Goal: Task Accomplishment & Management: Manage account settings

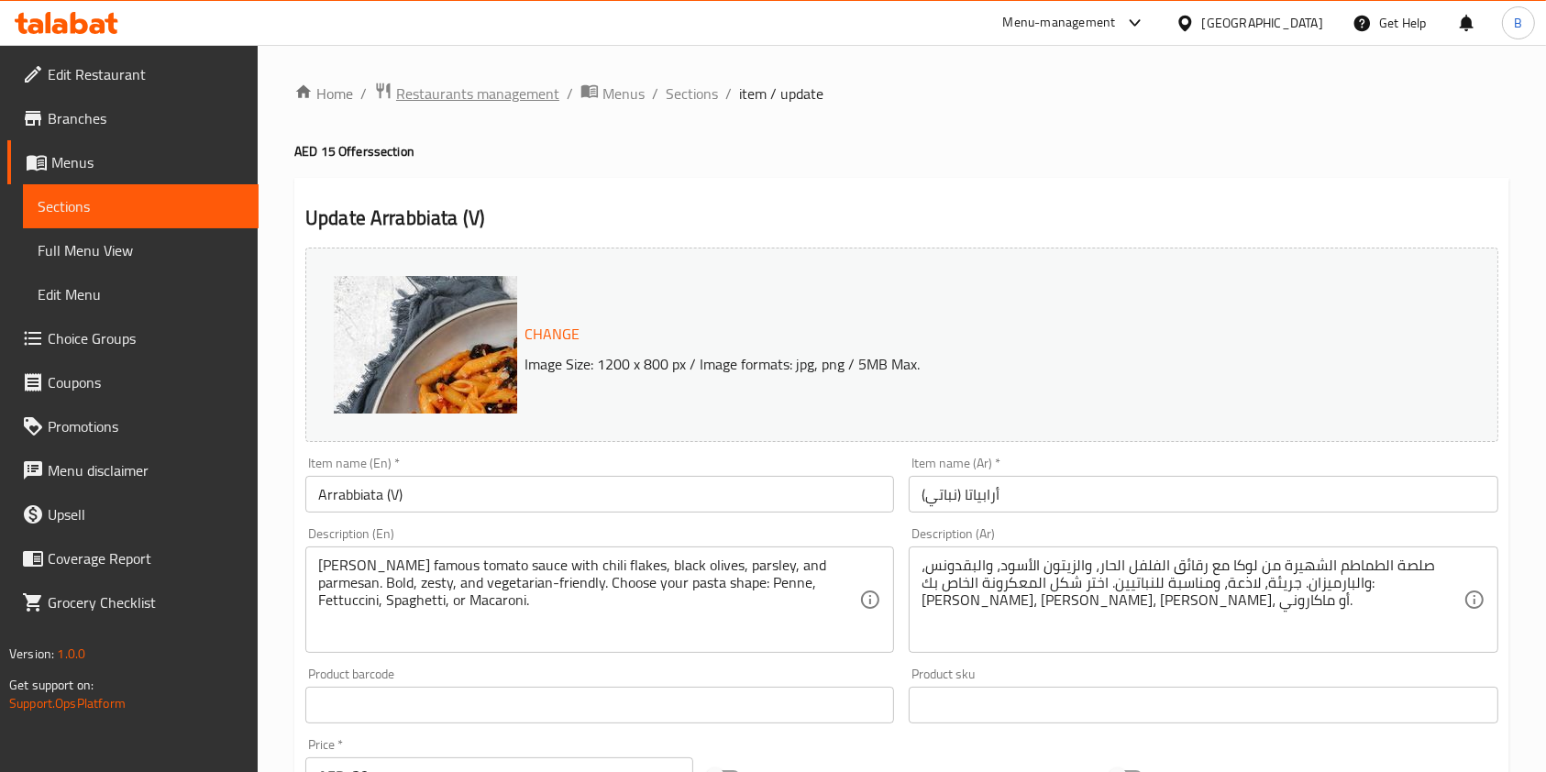
click at [509, 87] on span "Restaurants management" at bounding box center [477, 94] width 163 height 22
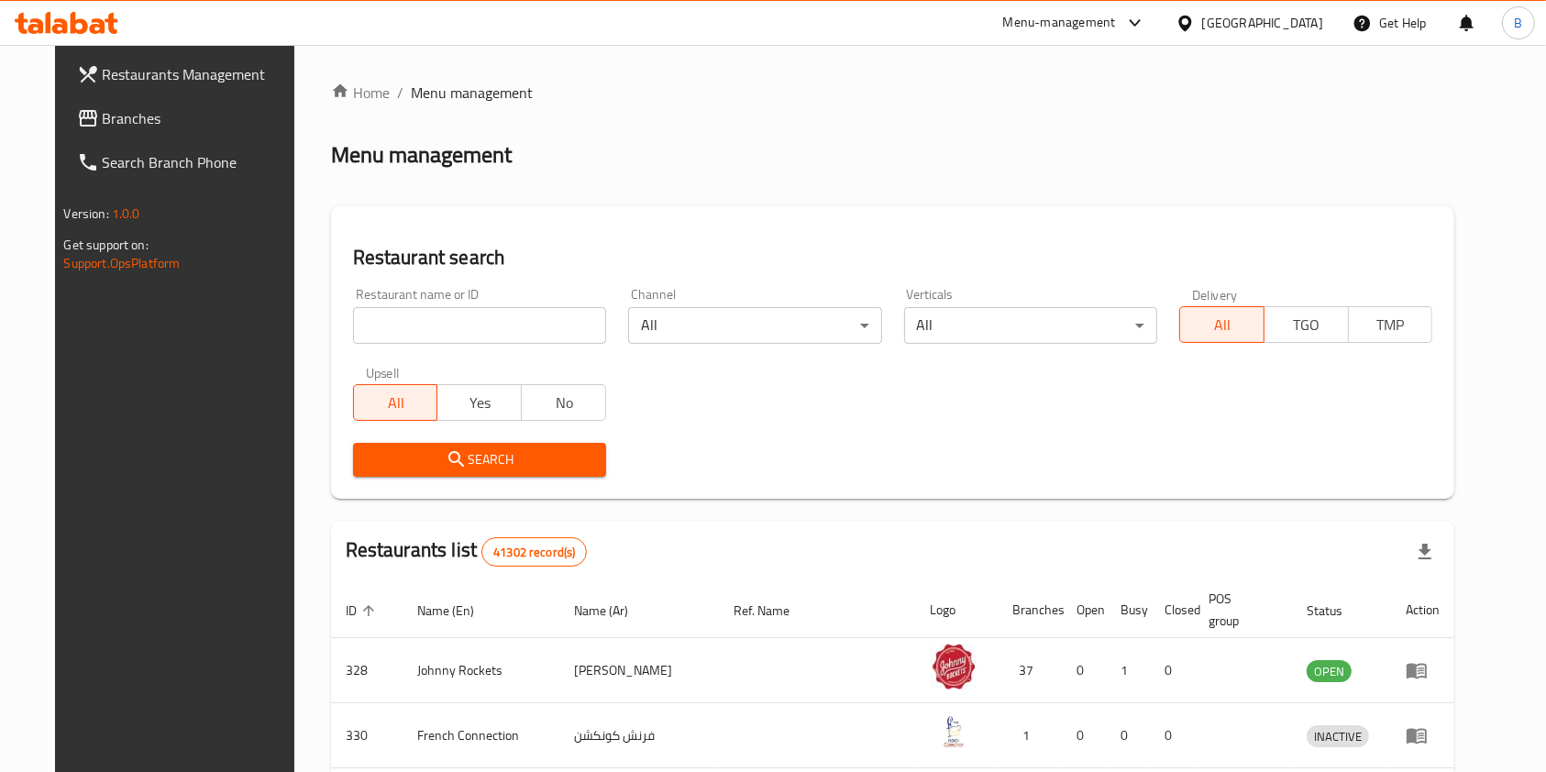
click at [471, 315] on input "search" at bounding box center [479, 325] width 253 height 37
type input "operation falafel"
click button "Search" at bounding box center [479, 460] width 253 height 34
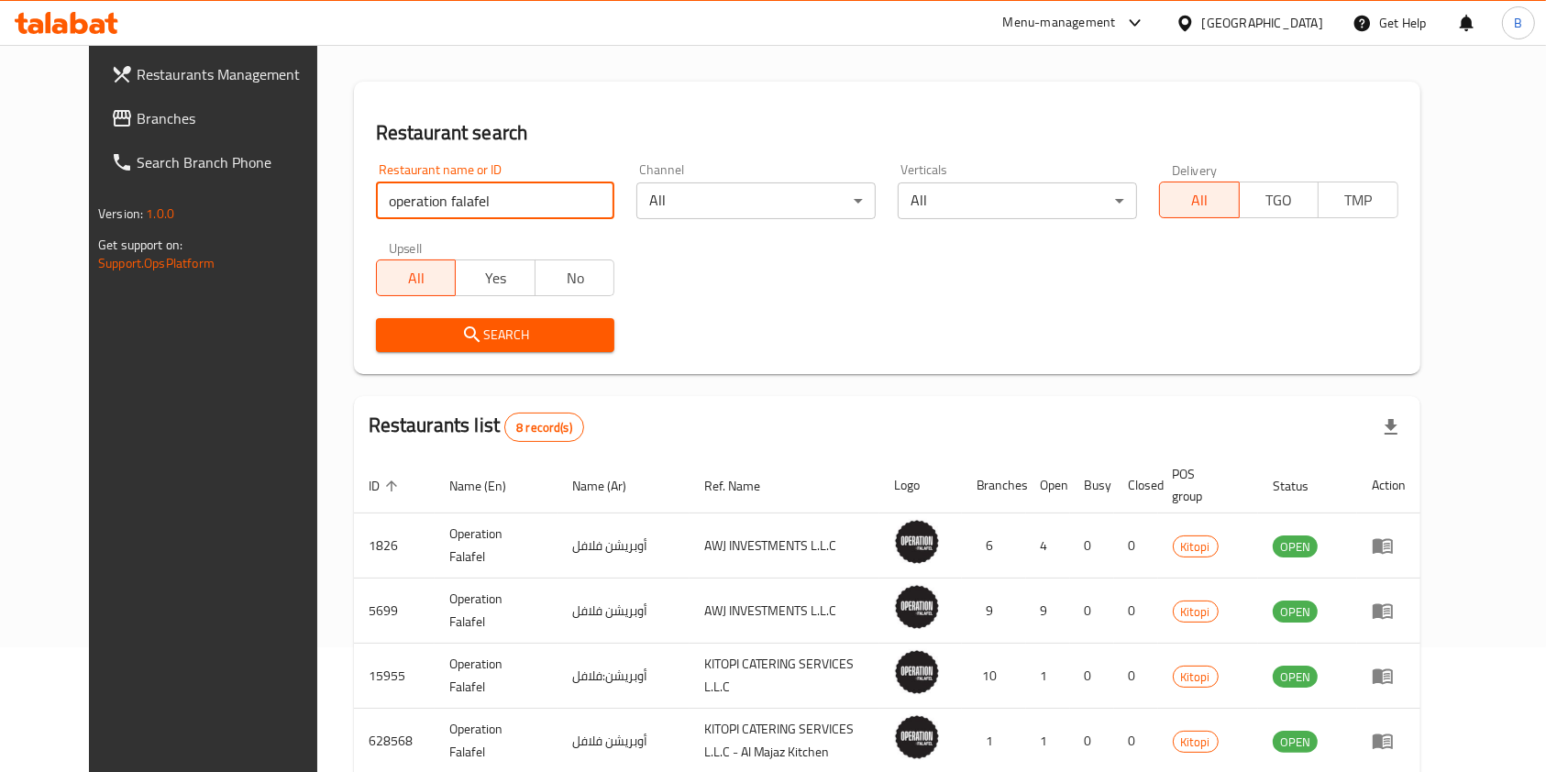
scroll to position [367, 0]
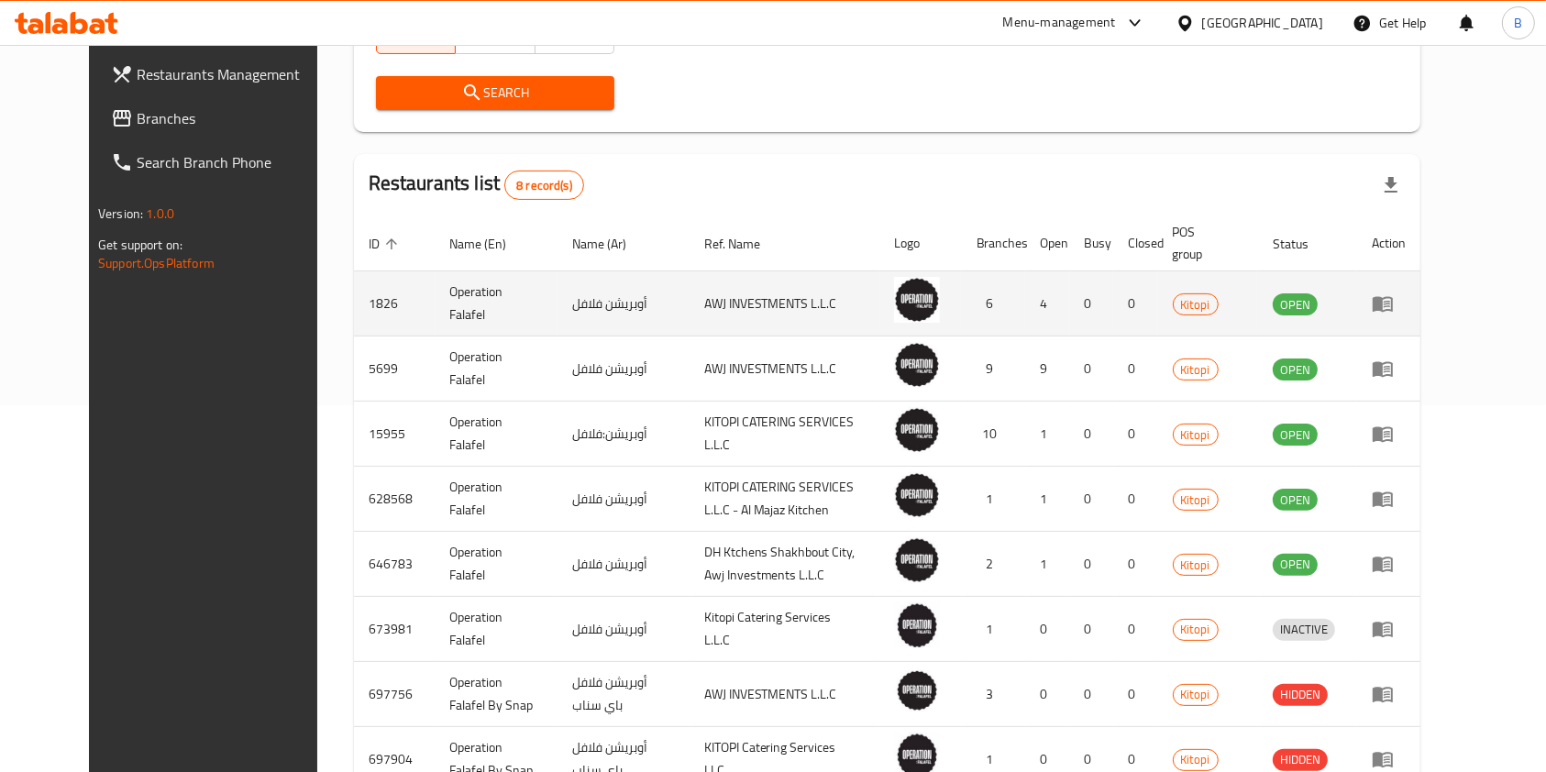
click at [1406, 299] on link "enhanced table" at bounding box center [1389, 304] width 34 height 22
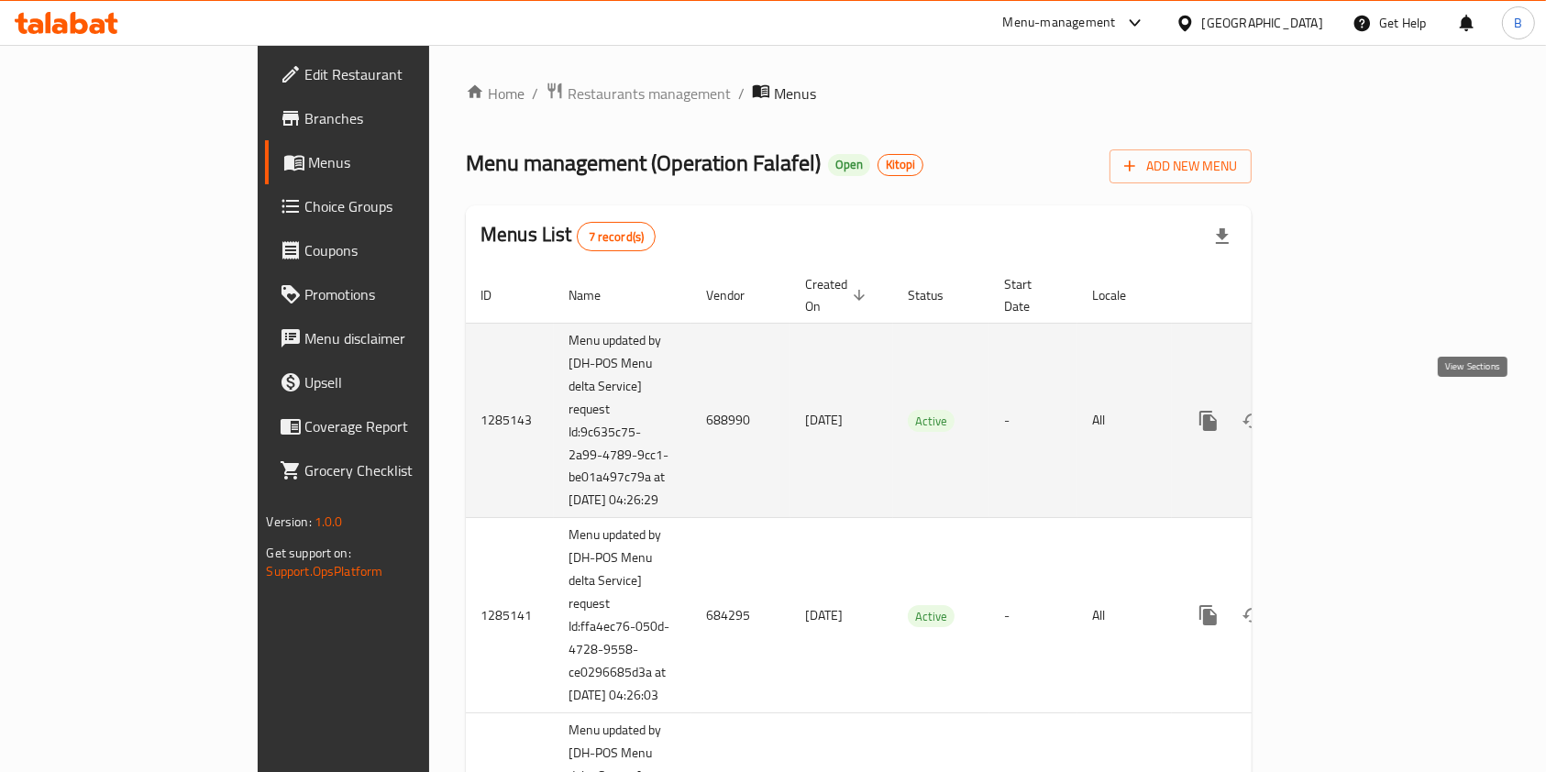
click at [1352, 410] on icon "enhanced table" at bounding box center [1341, 421] width 22 height 22
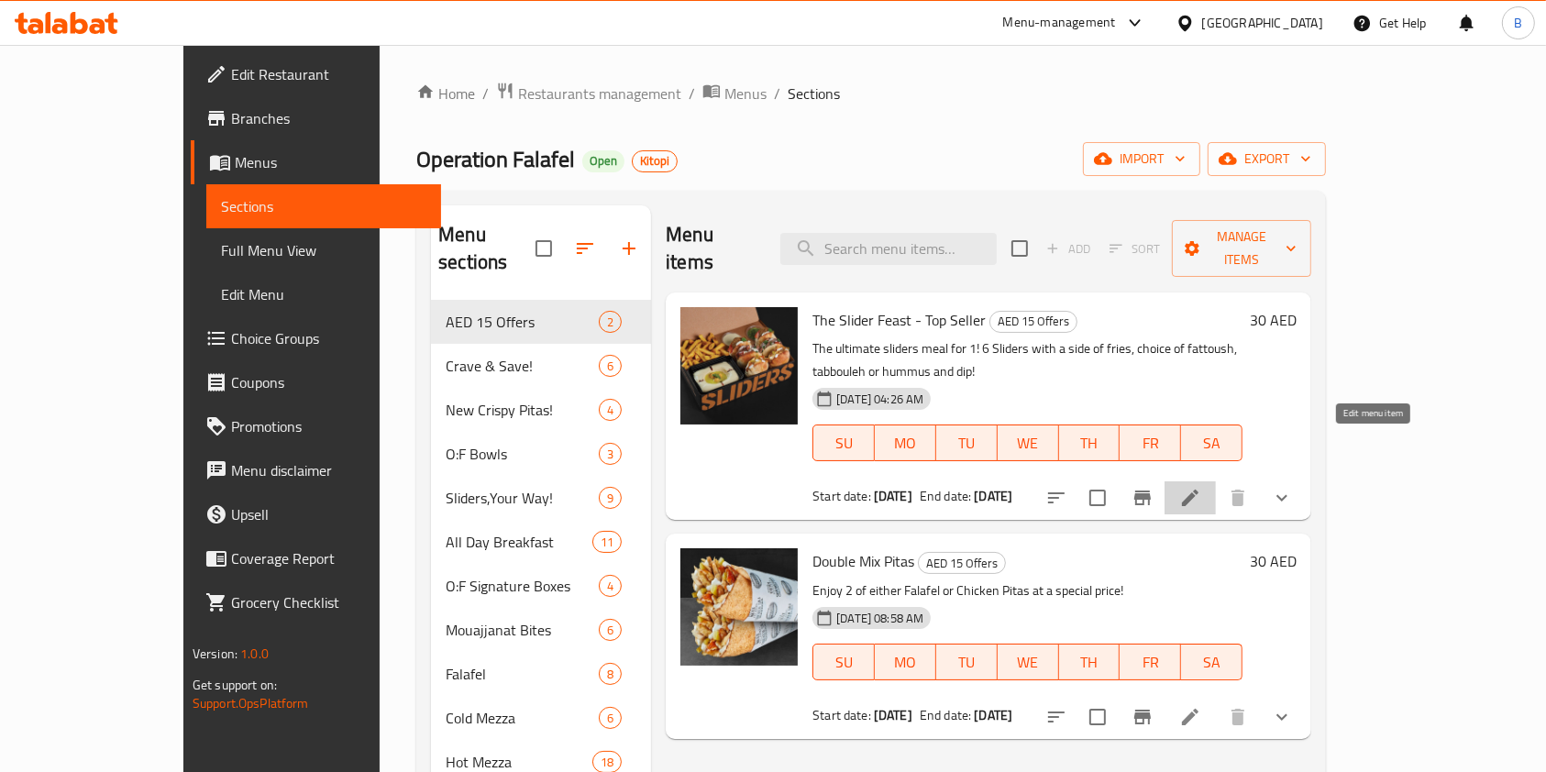
click at [1199, 490] on icon at bounding box center [1190, 498] width 17 height 17
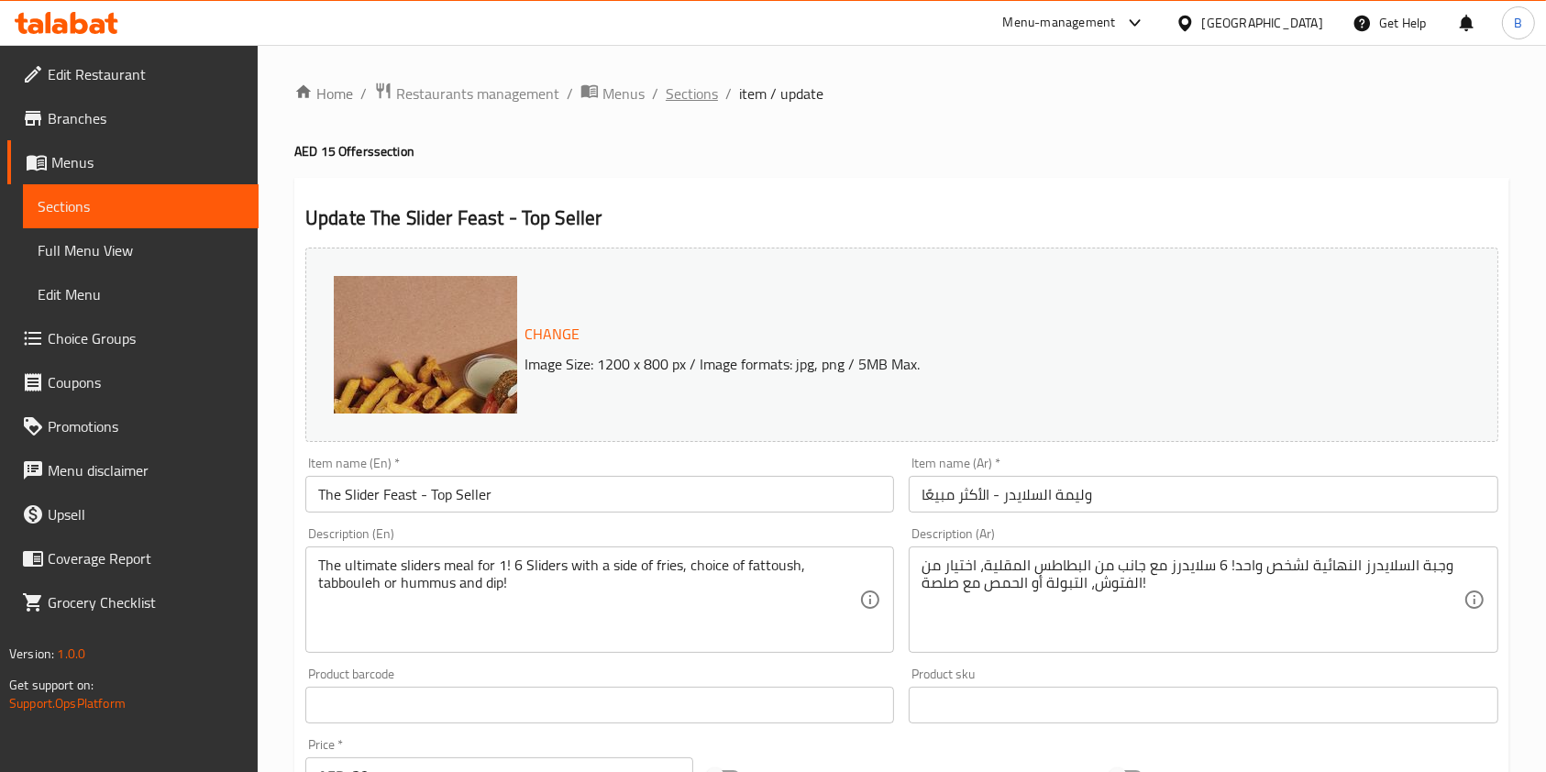
click at [695, 102] on span "Sections" at bounding box center [692, 94] width 52 height 22
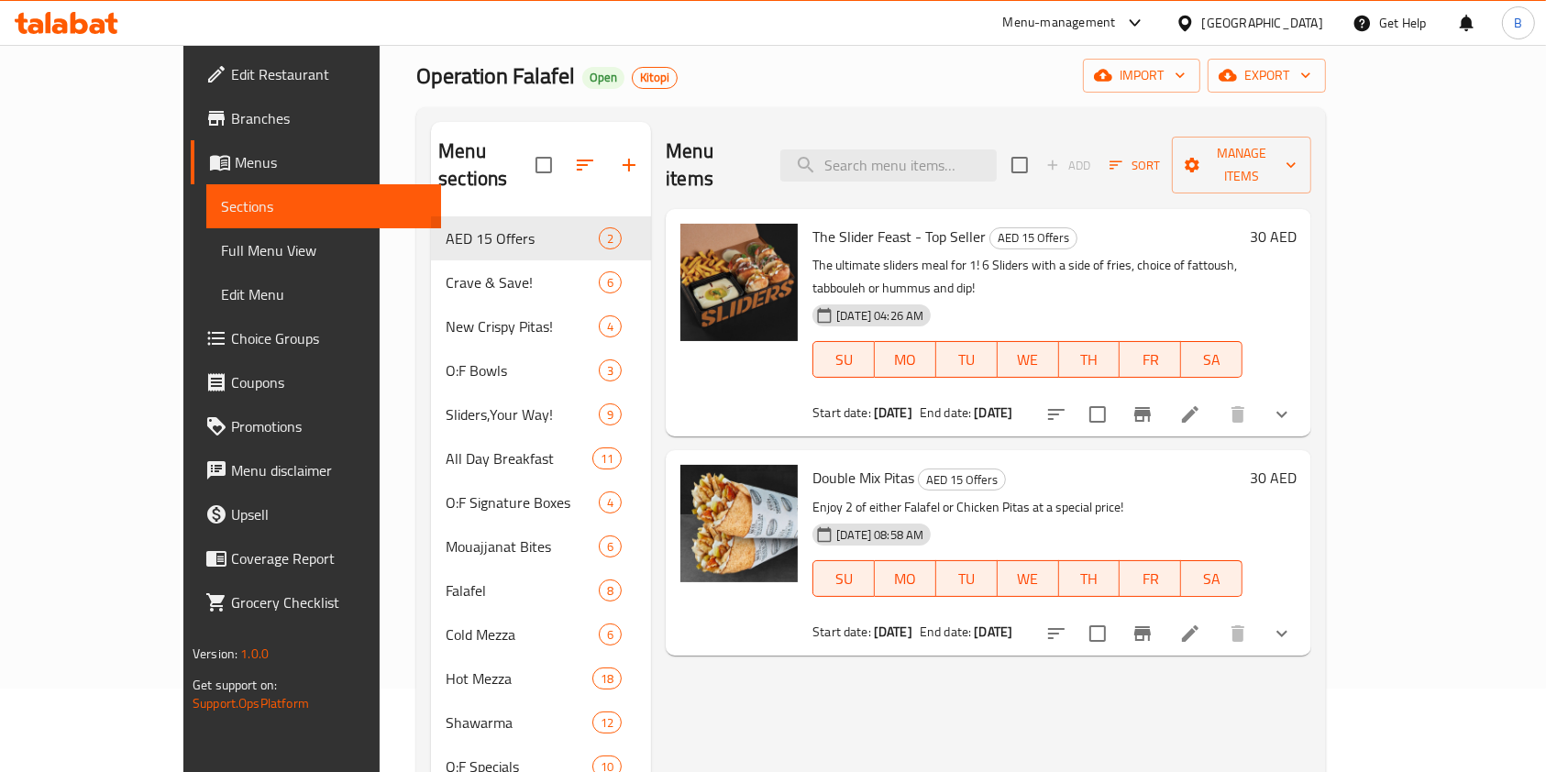
scroll to position [122, 0]
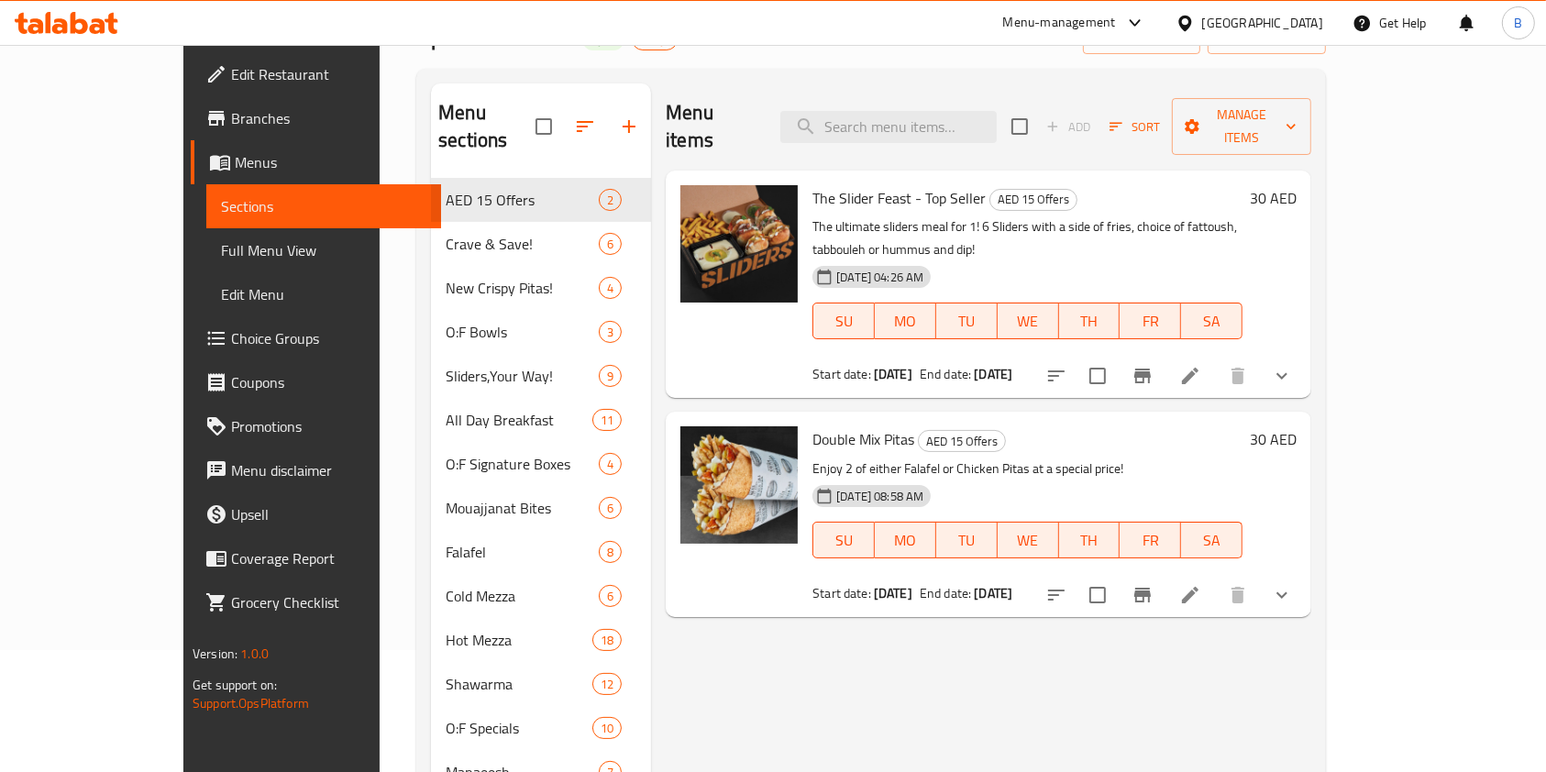
click at [1216, 579] on li at bounding box center [1190, 595] width 51 height 33
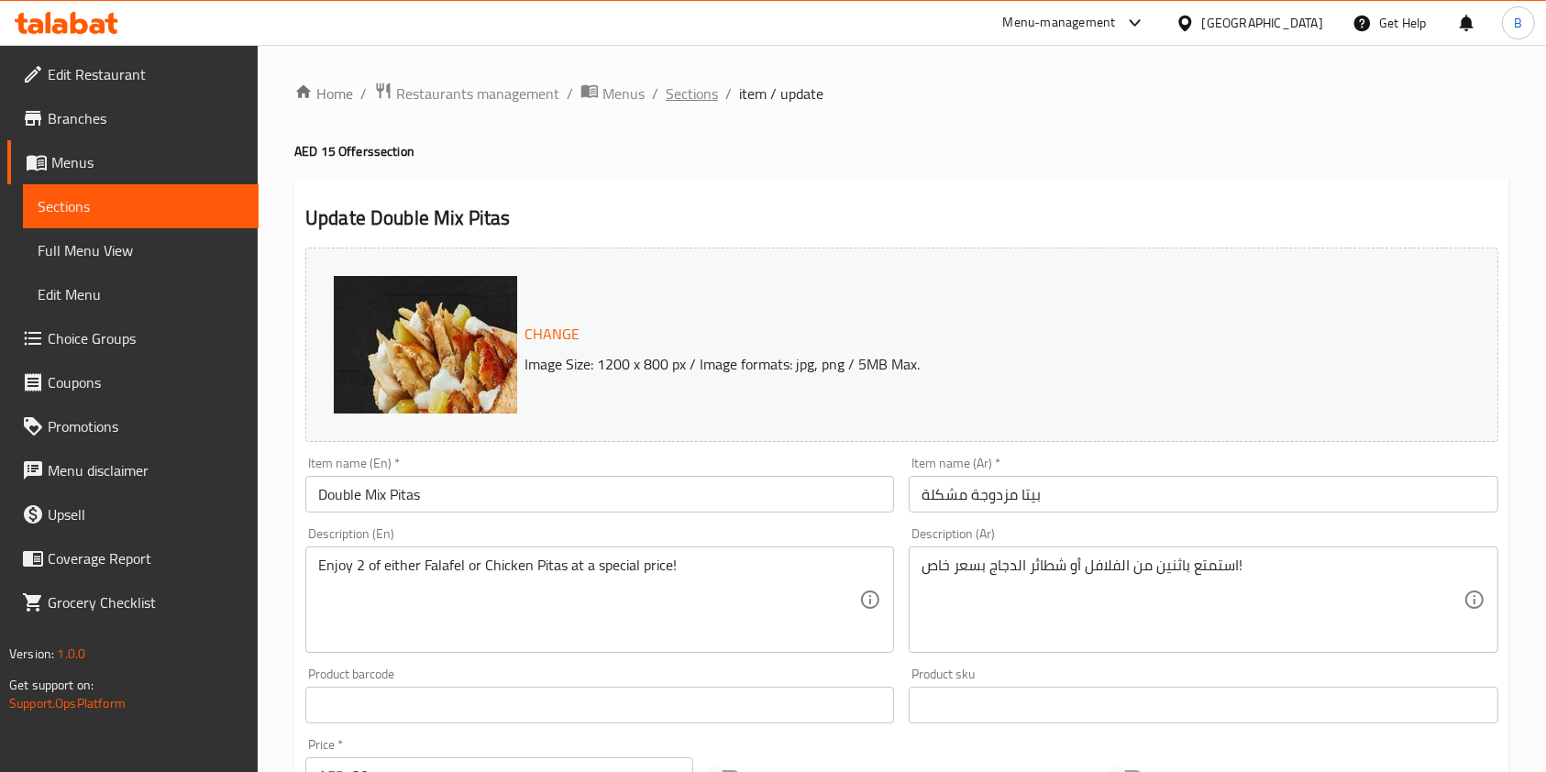
click at [697, 95] on span "Sections" at bounding box center [692, 94] width 52 height 22
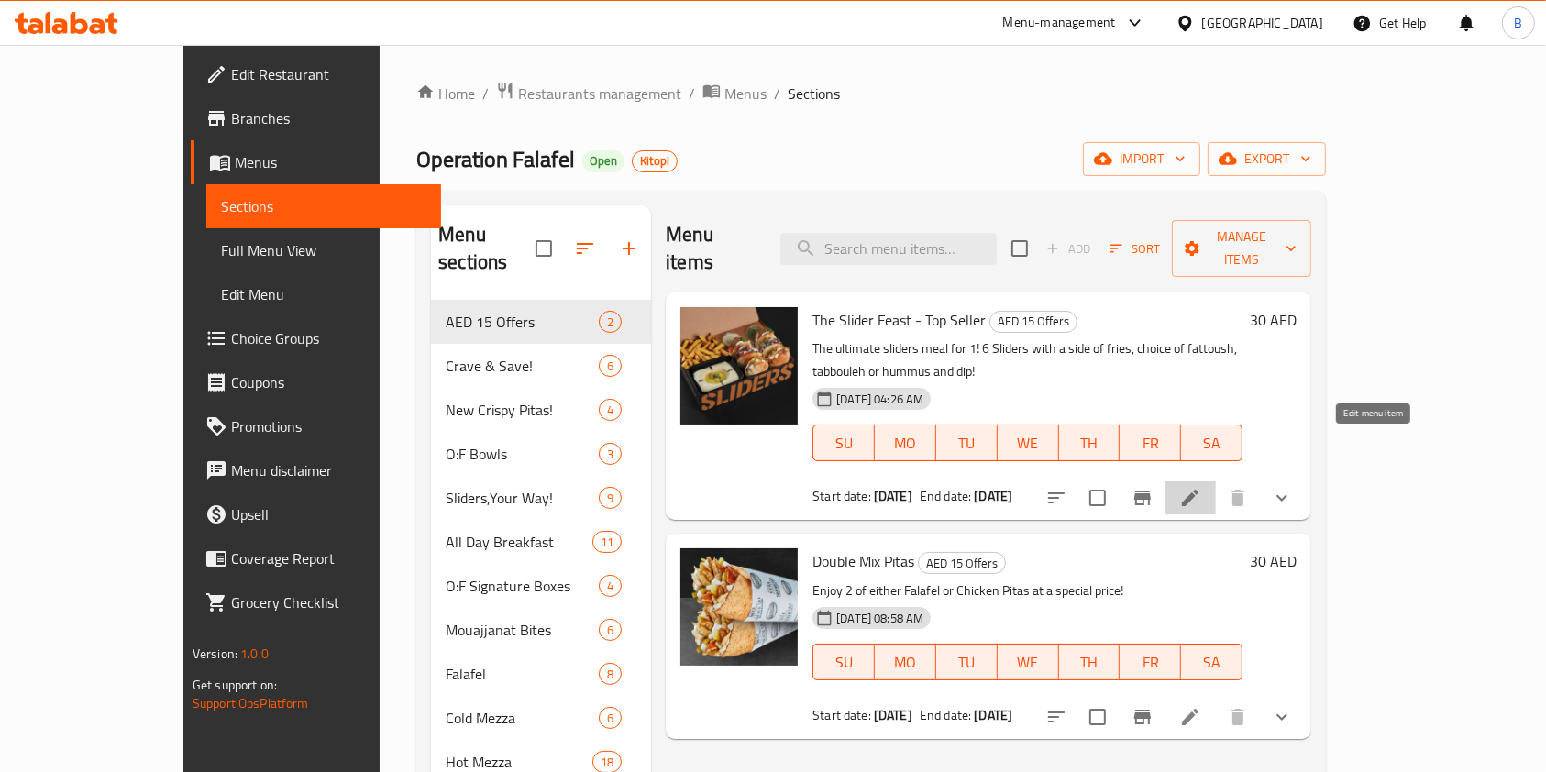
click at [1202, 487] on icon at bounding box center [1191, 498] width 22 height 22
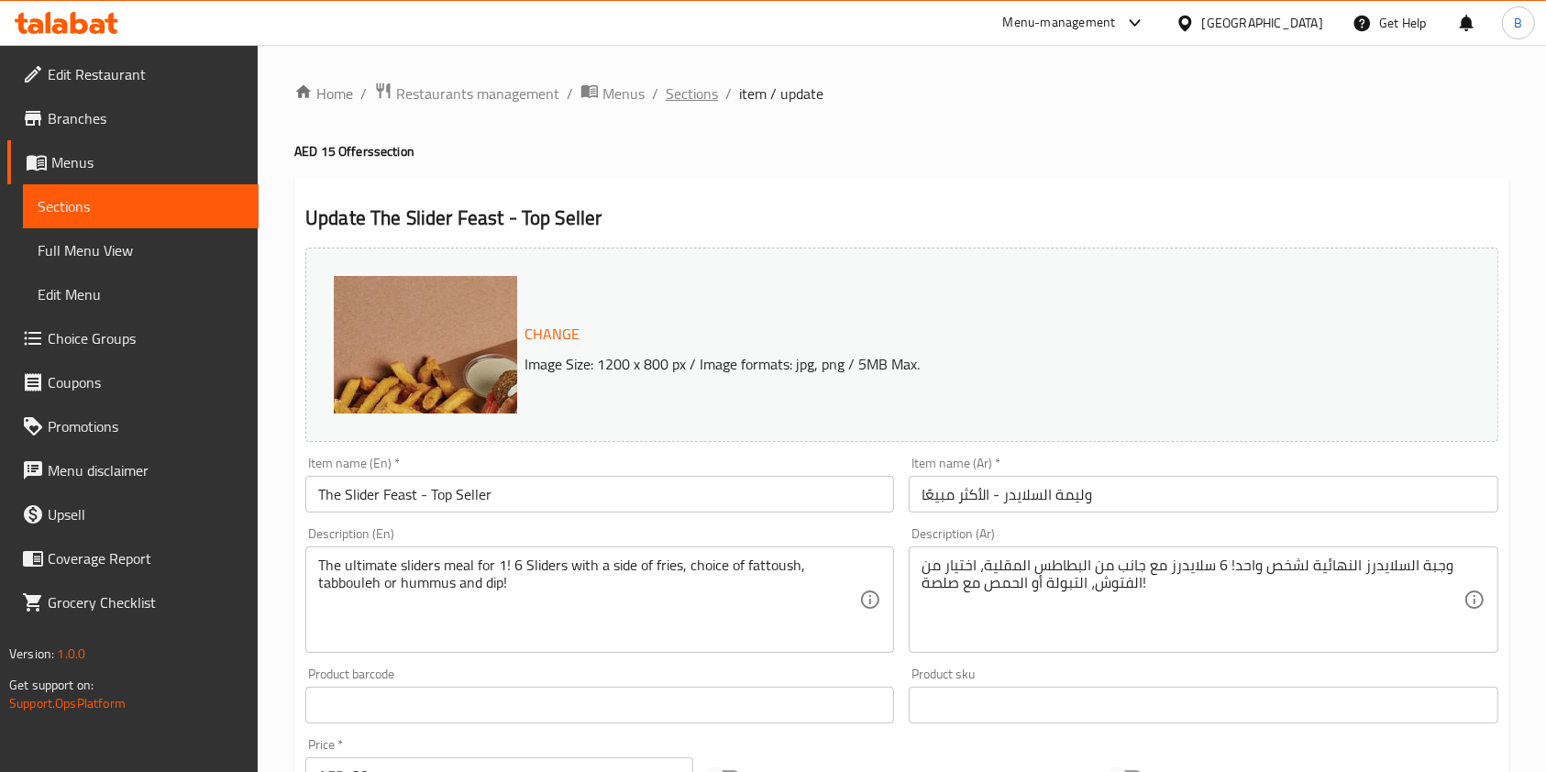
click at [695, 94] on span "Sections" at bounding box center [692, 94] width 52 height 22
click at [101, 110] on span "Branches" at bounding box center [146, 118] width 196 height 22
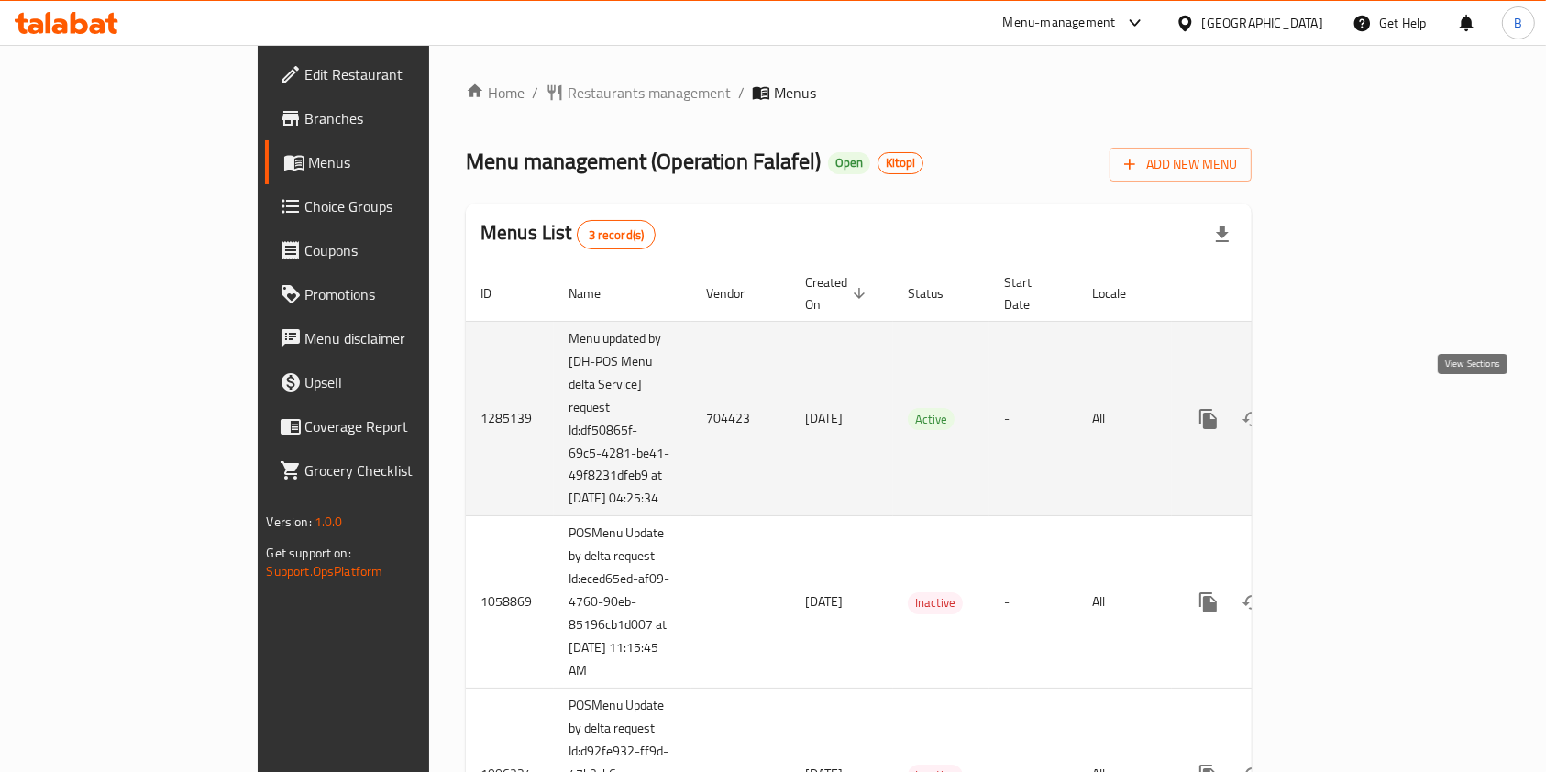
click at [1349, 411] on icon "enhanced table" at bounding box center [1341, 419] width 17 height 17
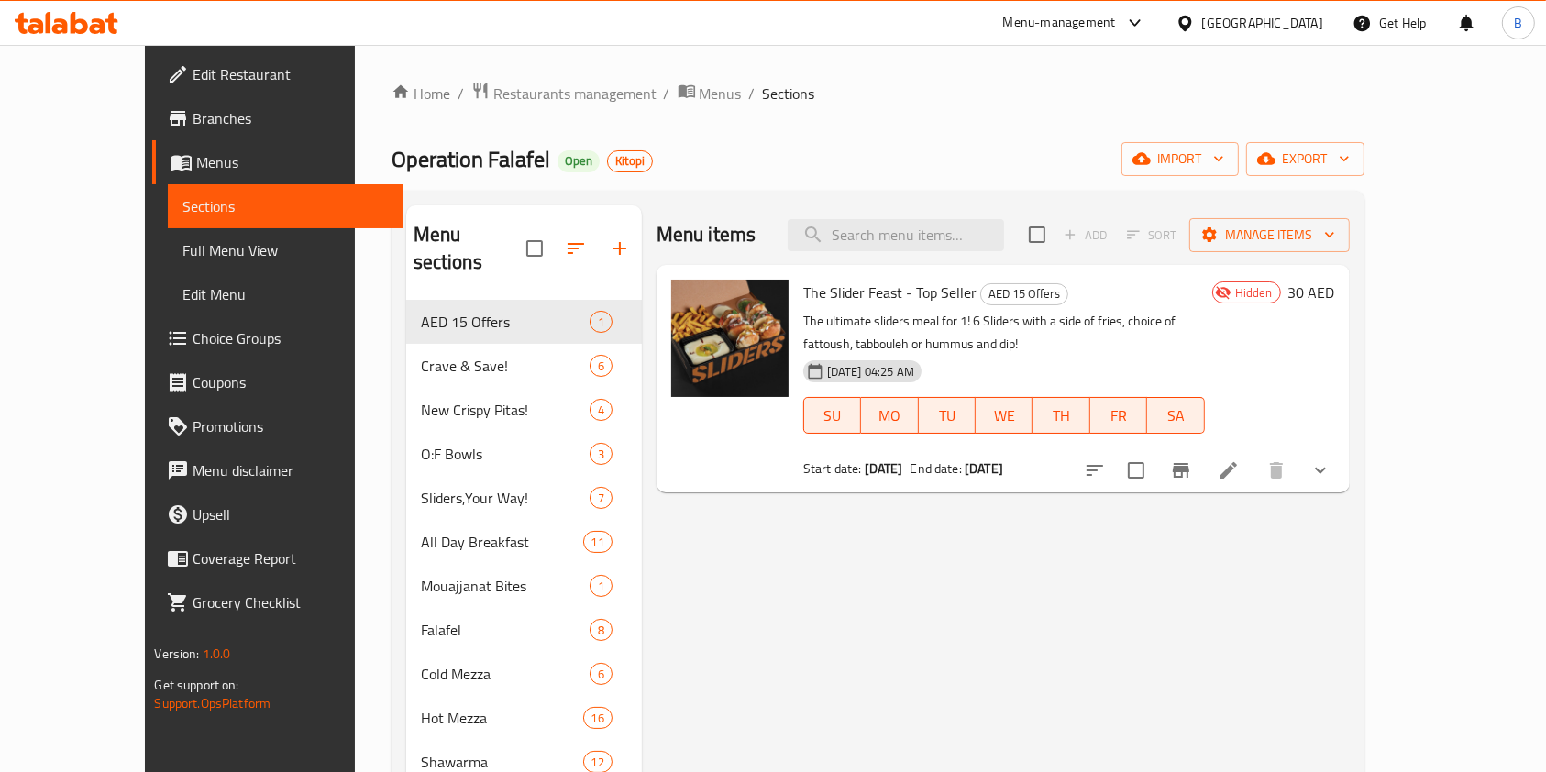
click at [877, 294] on span "The Slider Feast - Top Seller" at bounding box center [889, 293] width 173 height 28
click at [878, 294] on span "The Slider Feast - Top Seller" at bounding box center [889, 293] width 173 height 28
click at [881, 293] on span "The Slider Feast - Top Seller" at bounding box center [889, 293] width 173 height 28
copy span "Top"
click at [837, 302] on span "The Slider Feast - Top Seller" at bounding box center [889, 293] width 173 height 28
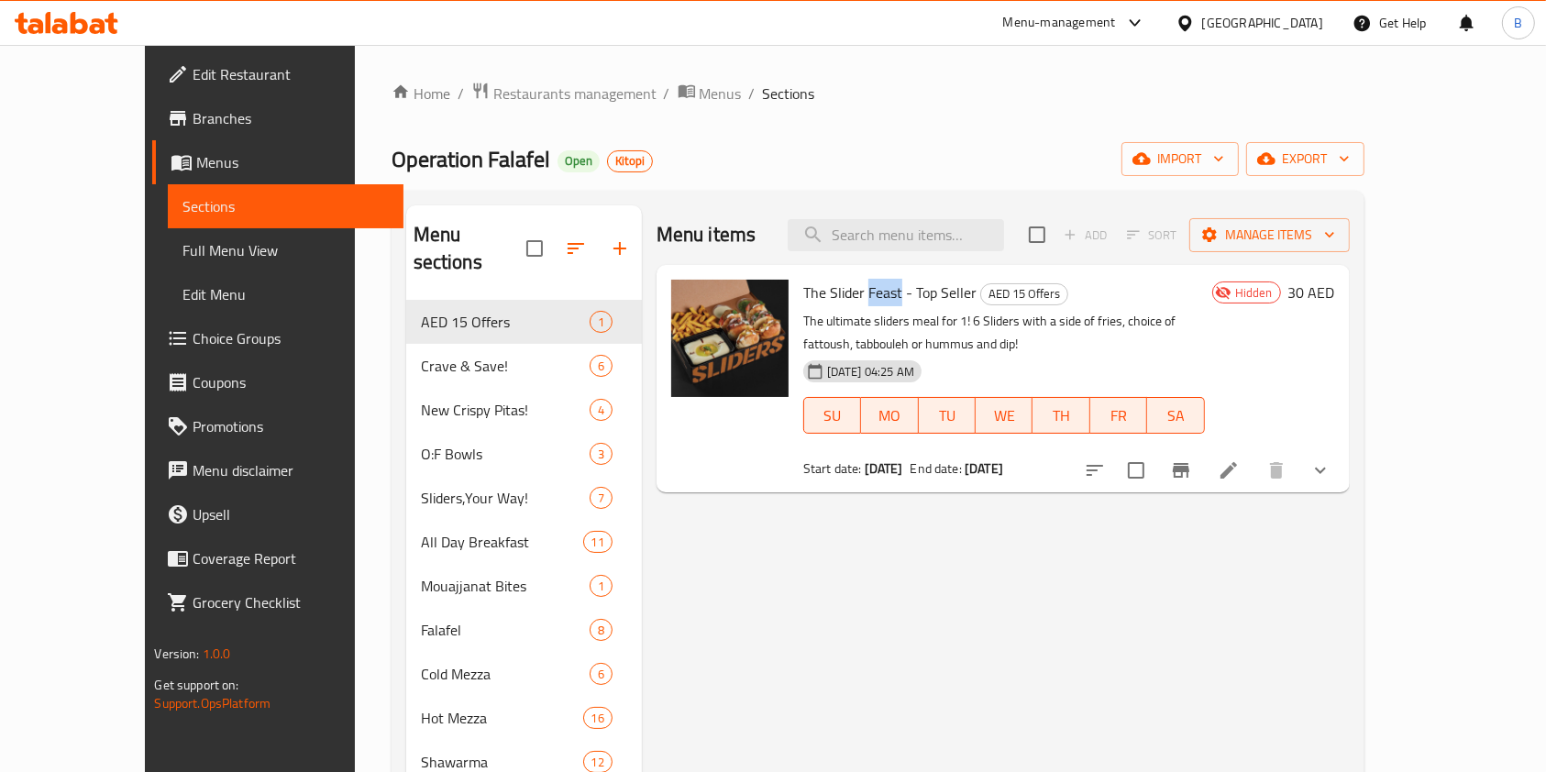
click at [841, 302] on span "The Slider Feast - Top Seller" at bounding box center [889, 293] width 173 height 28
click at [839, 292] on span "The Slider Feast - Top Seller" at bounding box center [889, 293] width 173 height 28
click at [840, 292] on span "The Slider Feast - Top Seller" at bounding box center [889, 293] width 173 height 28
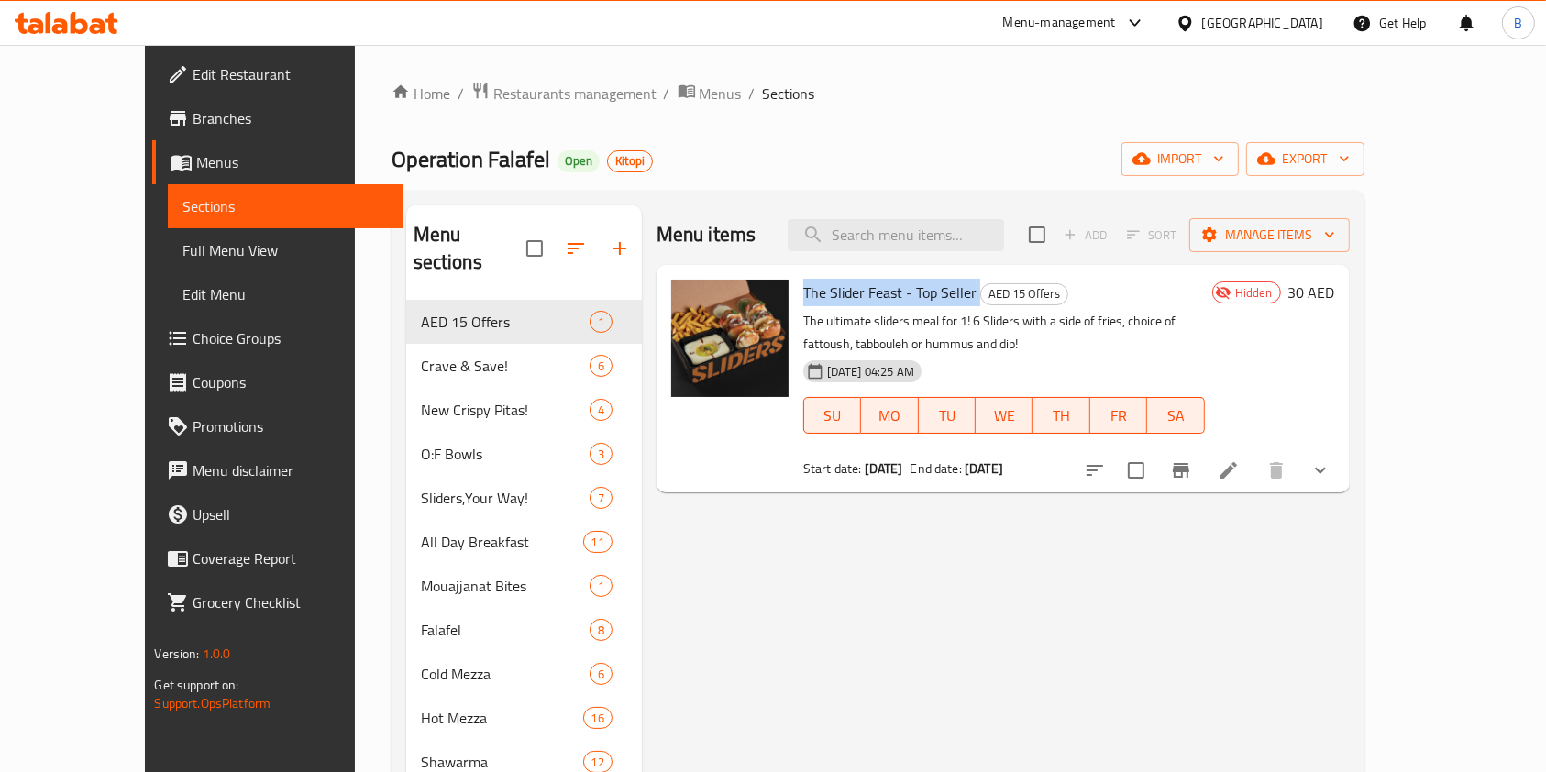
copy h6 "The Slider Feast - Top Seller"
click at [1240, 469] on icon at bounding box center [1229, 471] width 22 height 22
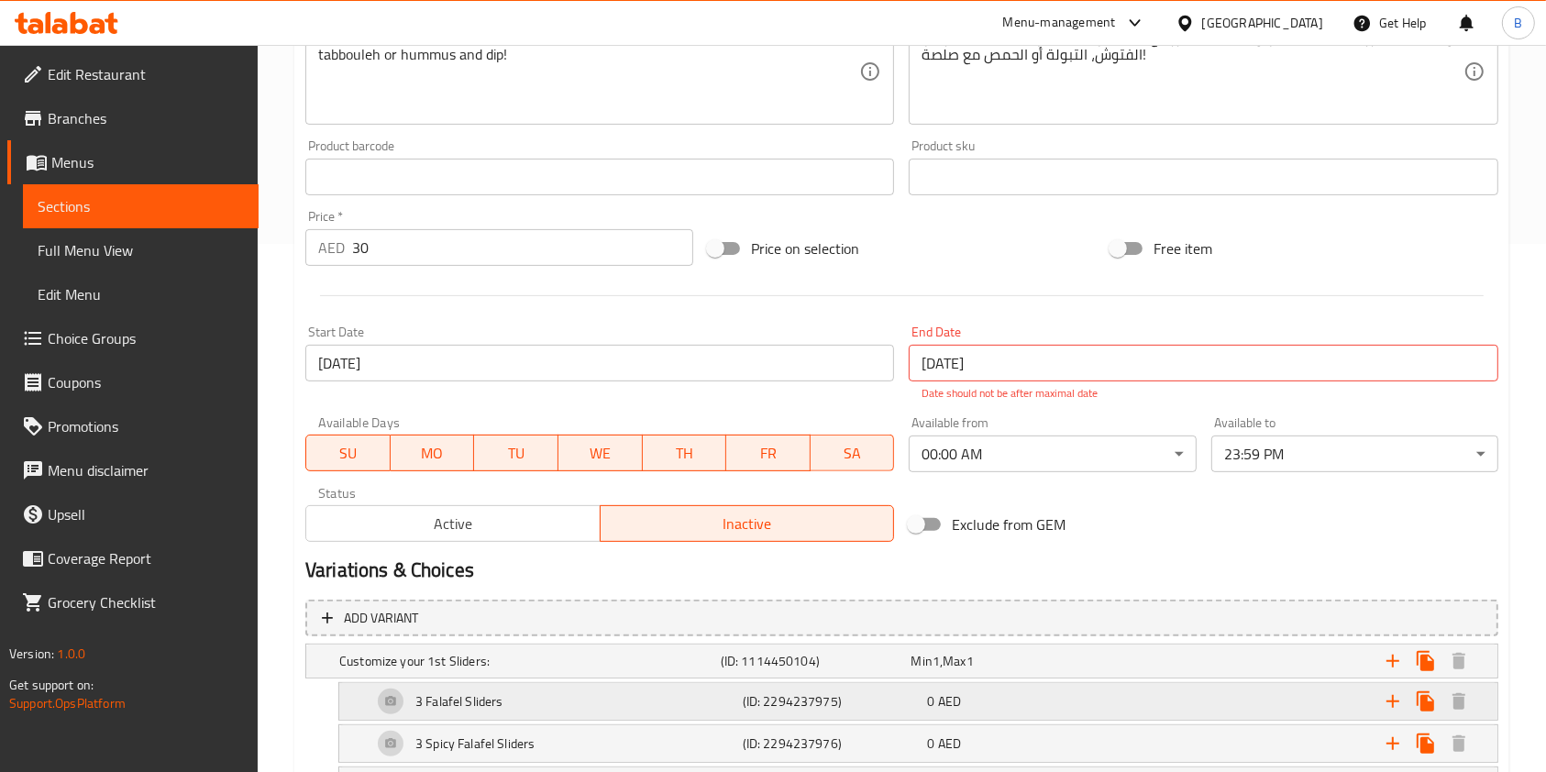
scroll to position [734, 0]
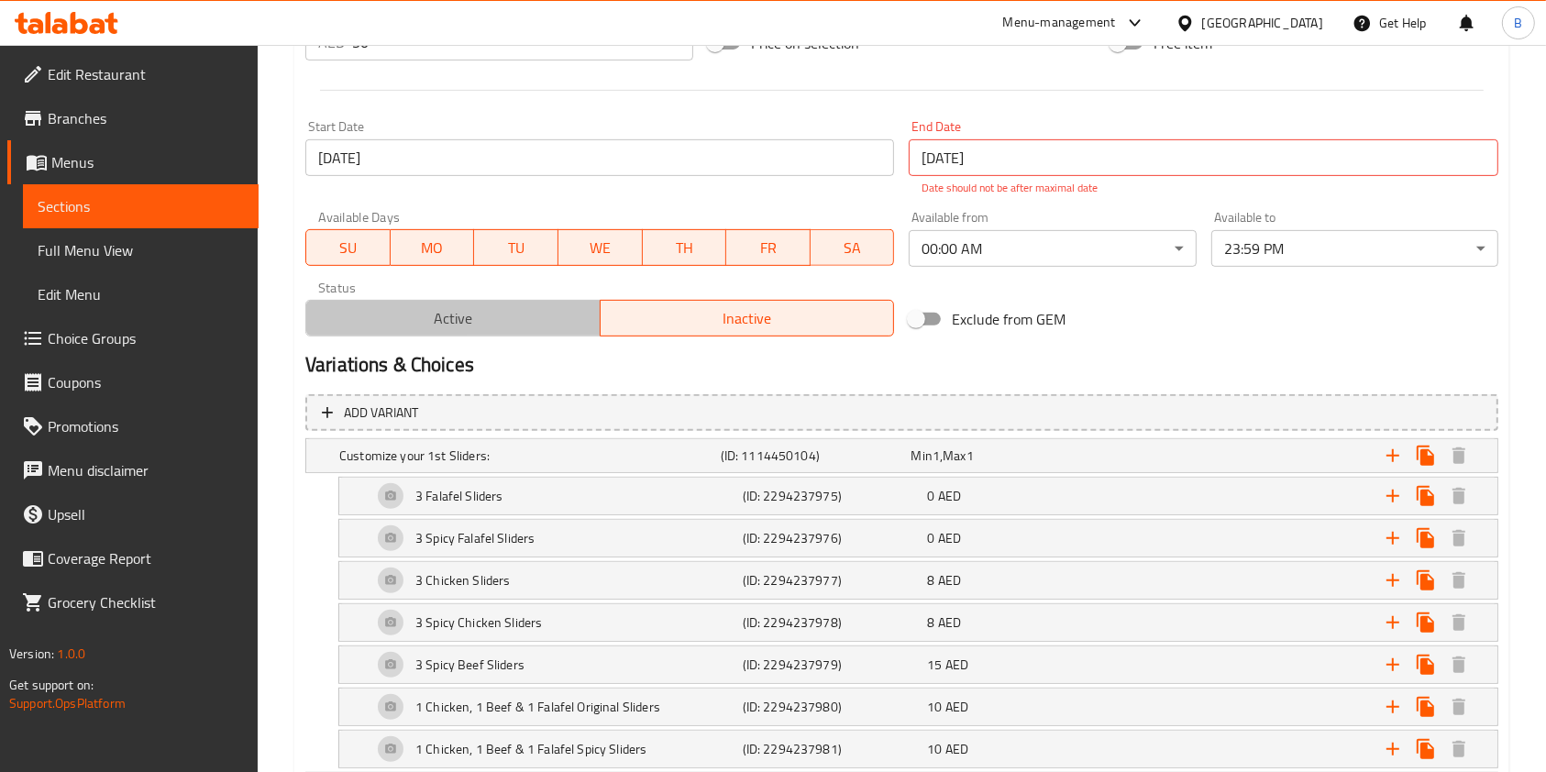
click at [507, 319] on span "Active" at bounding box center [454, 318] width 280 height 27
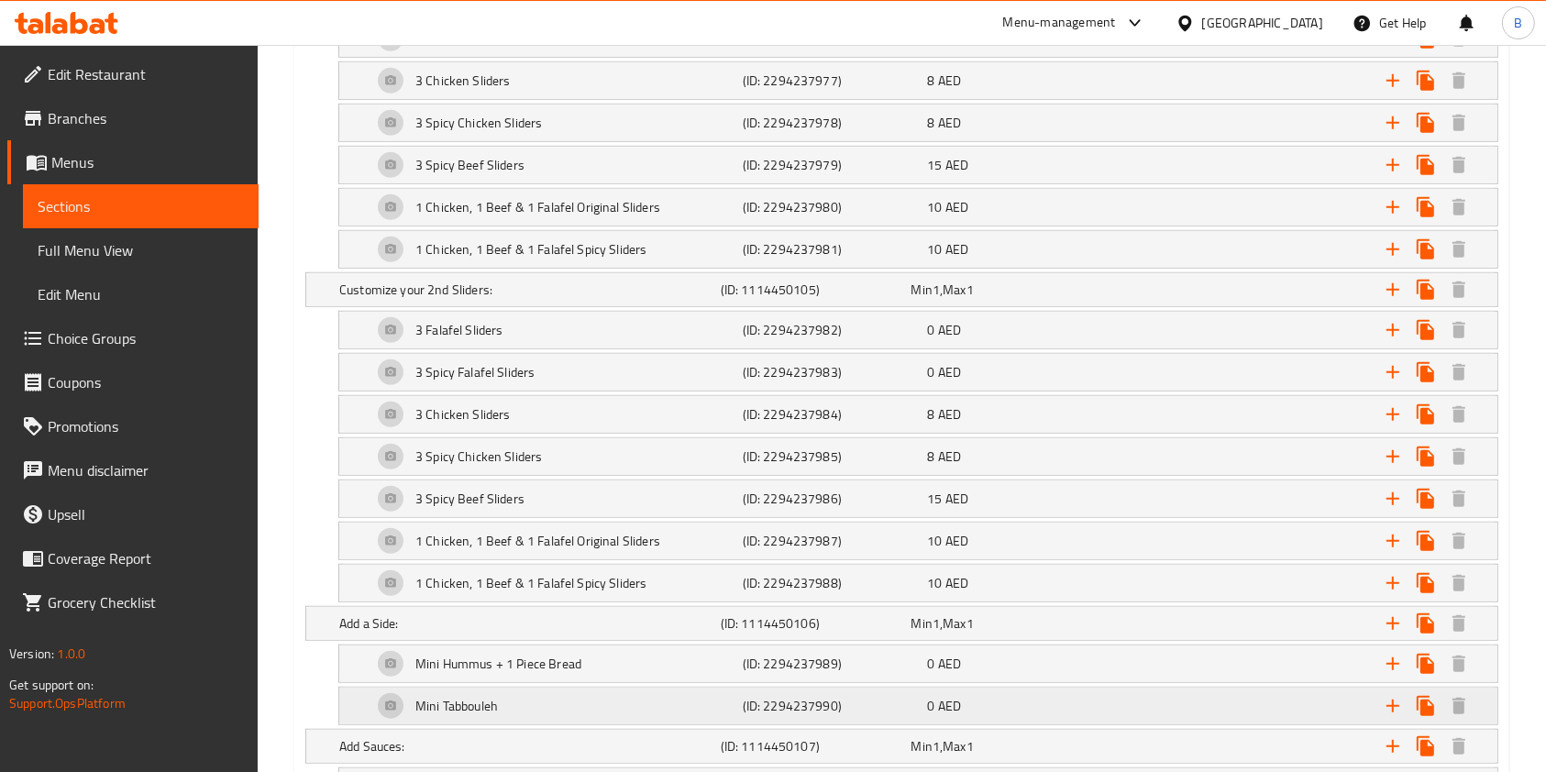
scroll to position [1420, 0]
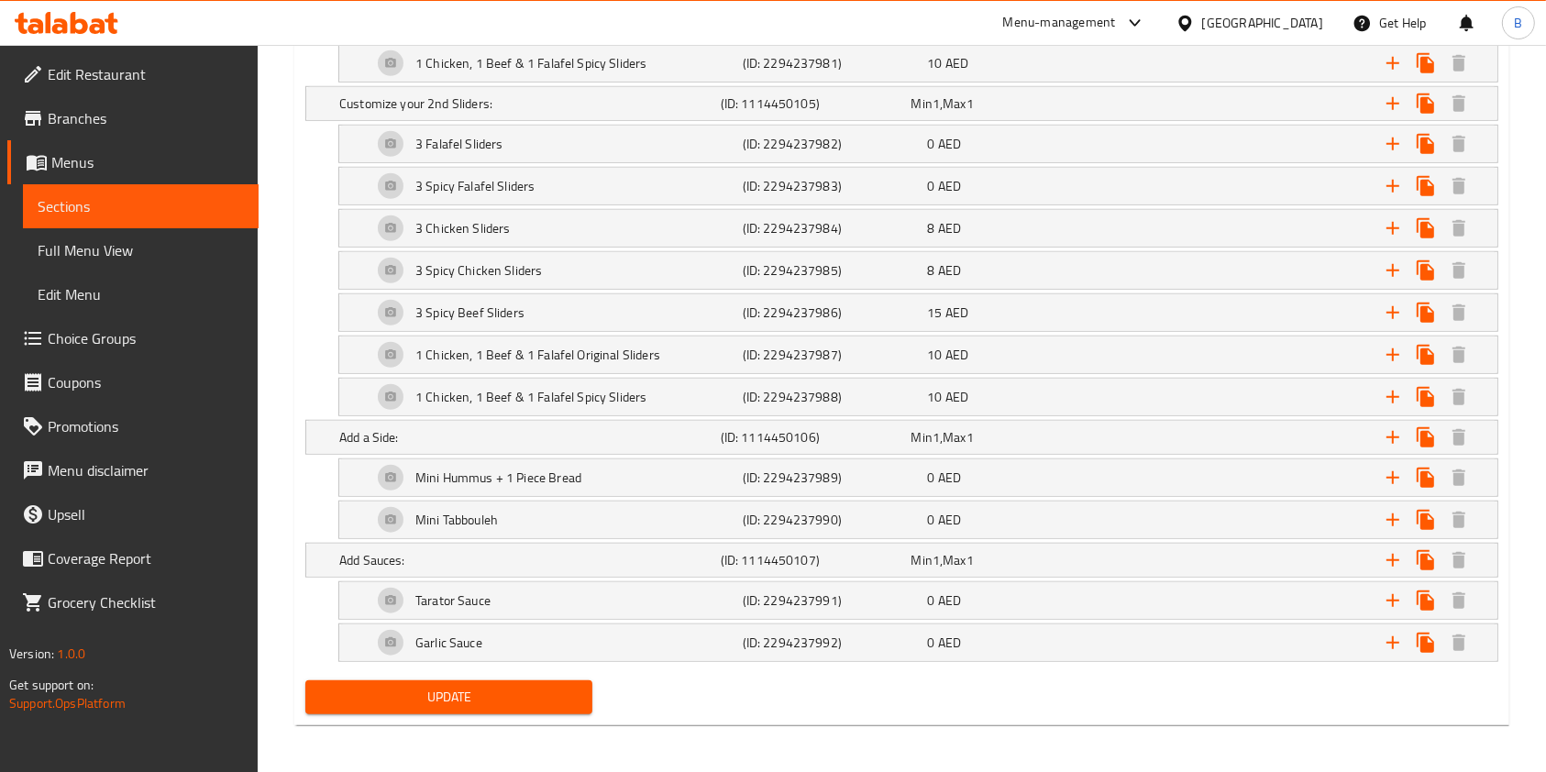
drag, startPoint x: 489, startPoint y: 695, endPoint x: 500, endPoint y: 701, distance: 12.3
click at [490, 695] on span "Update" at bounding box center [449, 697] width 258 height 23
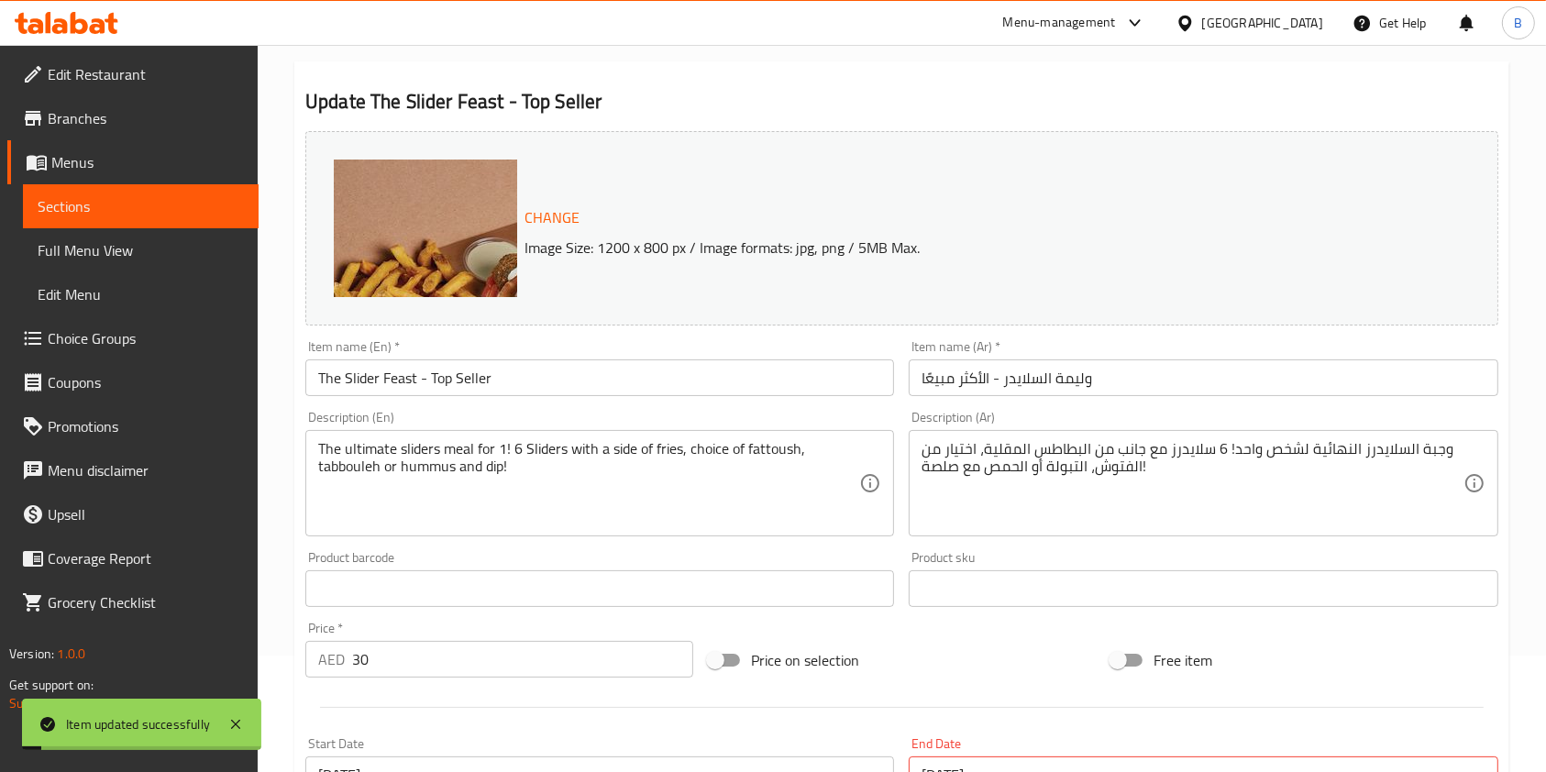
scroll to position [0, 0]
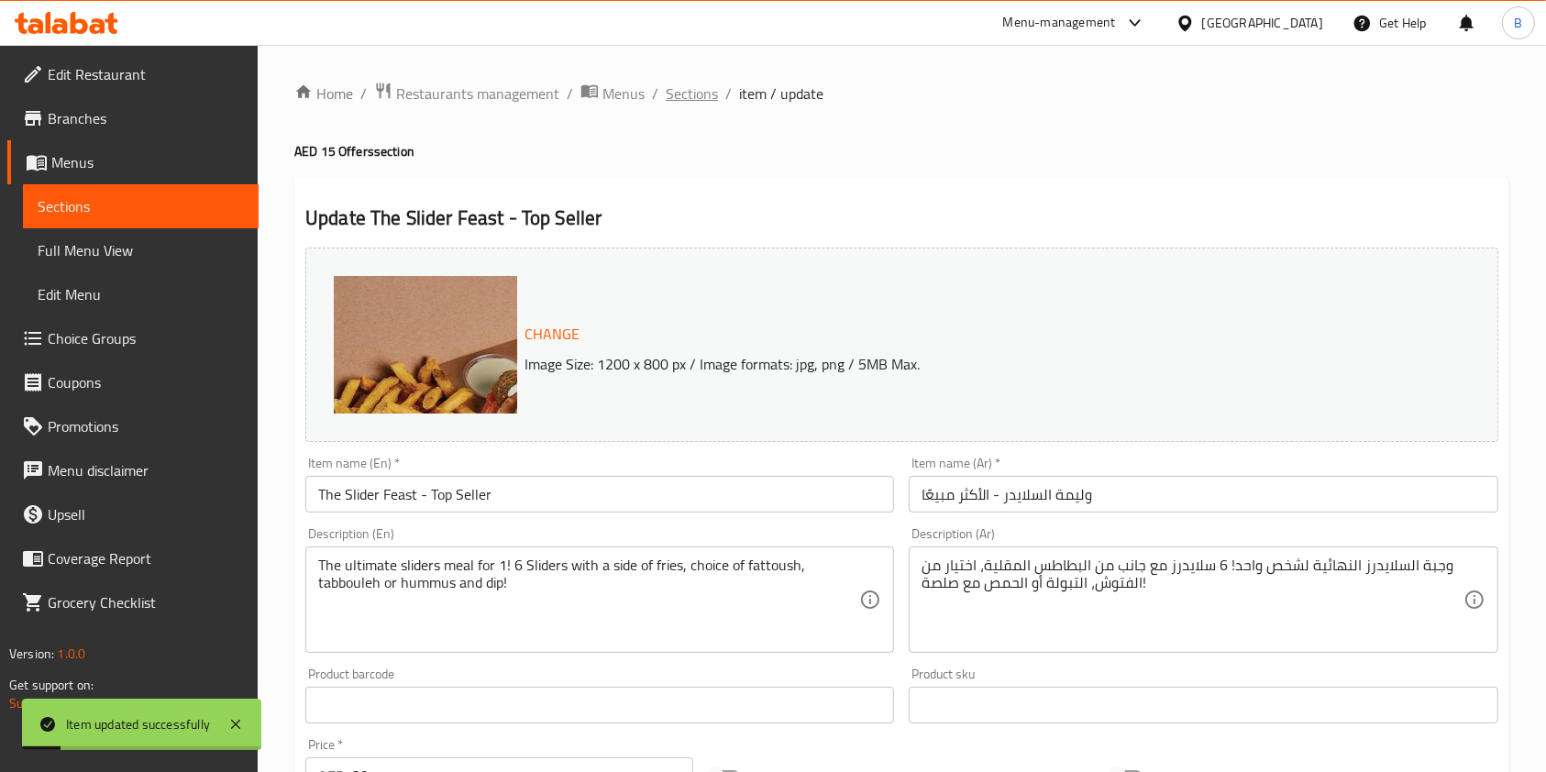
click at [710, 93] on span "Sections" at bounding box center [692, 94] width 52 height 22
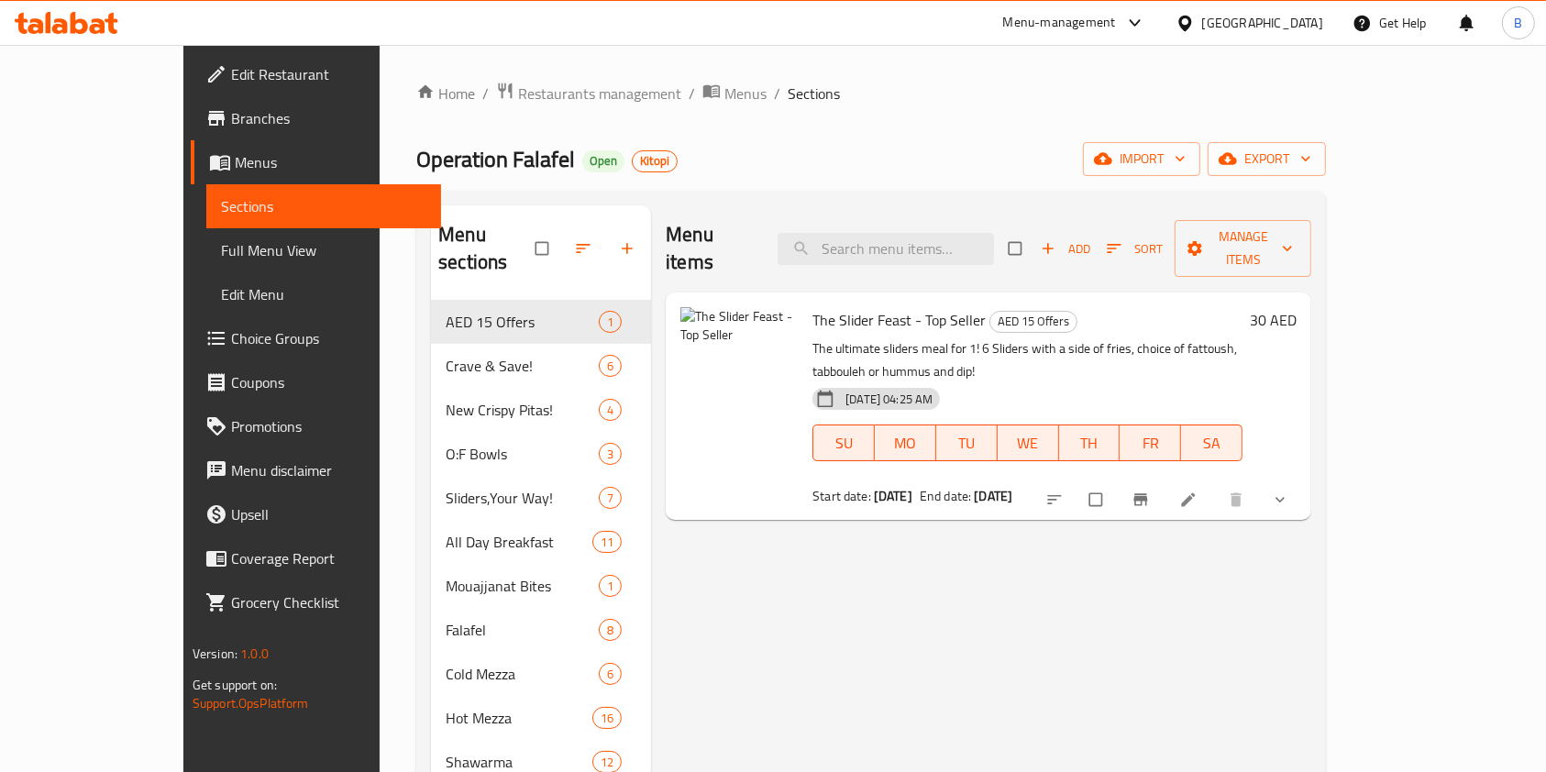
click at [858, 306] on span "The Slider Feast - Top Seller" at bounding box center [899, 320] width 173 height 28
click at [859, 306] on span "The Slider Feast - Top Seller" at bounding box center [899, 320] width 173 height 28
copy h6 "The Slider Feast - Top Seller"
click at [518, 99] on span "Restaurants management" at bounding box center [599, 94] width 163 height 22
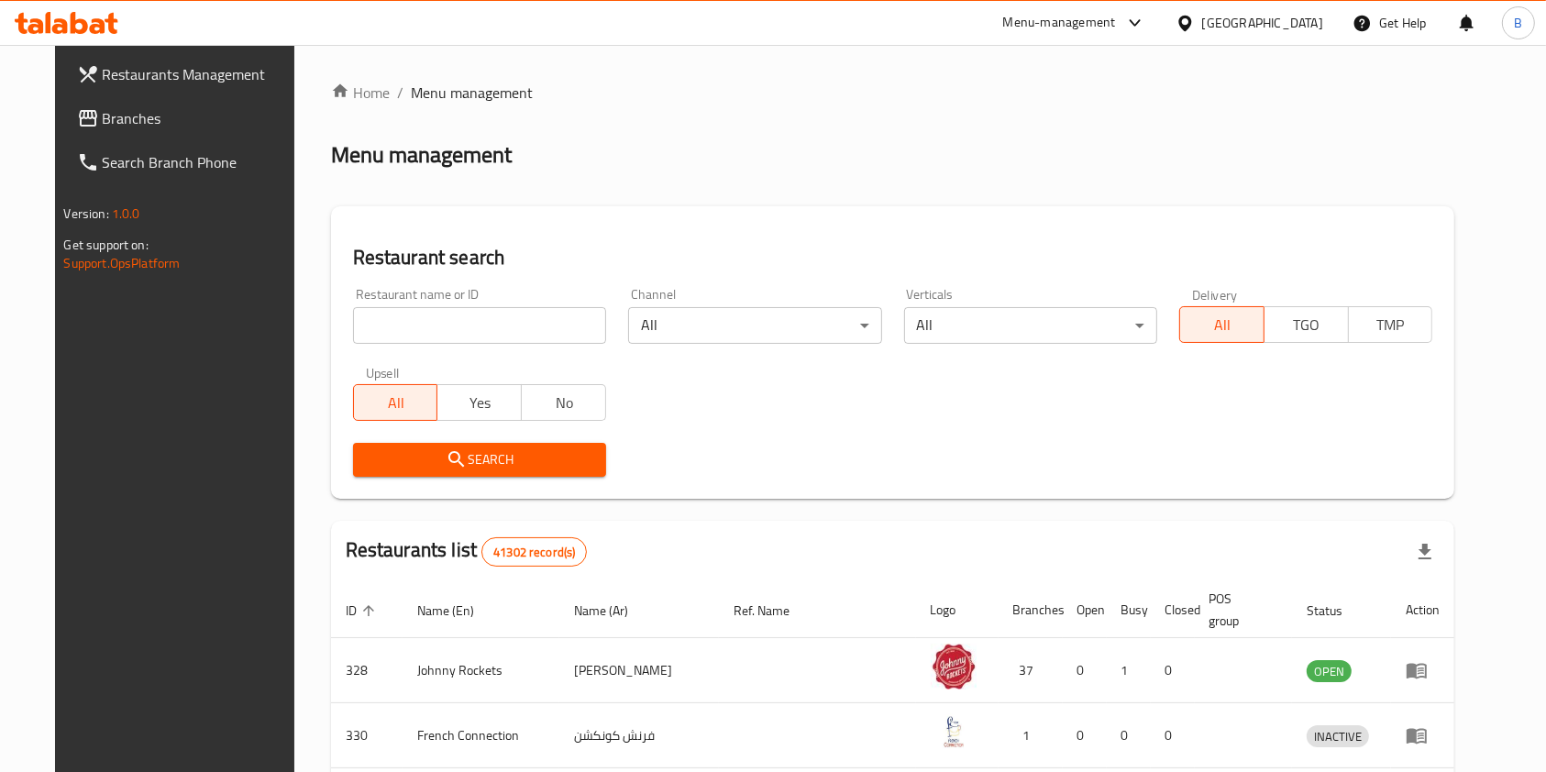
click at [103, 128] on span "Branches" at bounding box center [201, 118] width 196 height 22
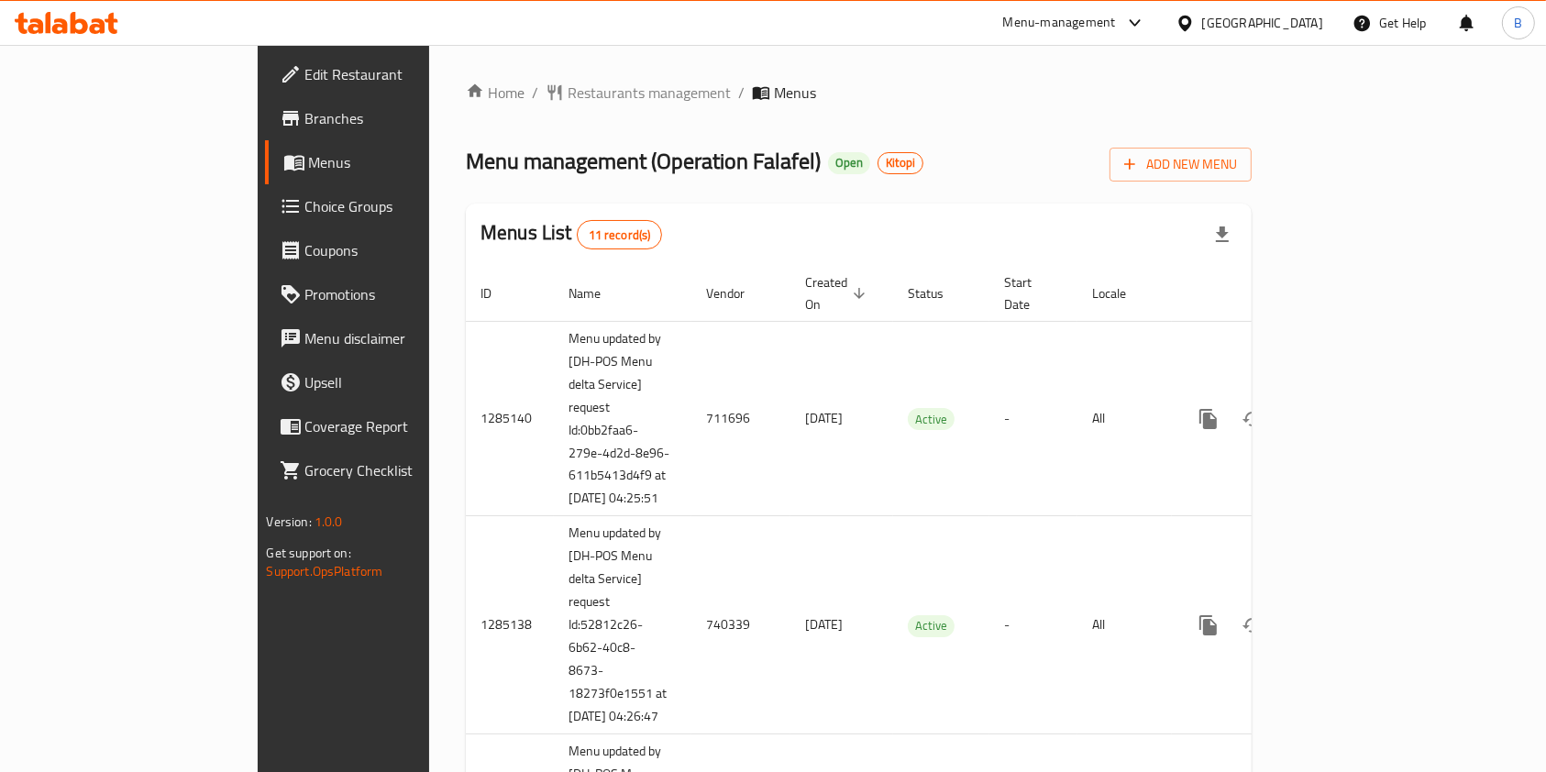
scroll to position [459, 0]
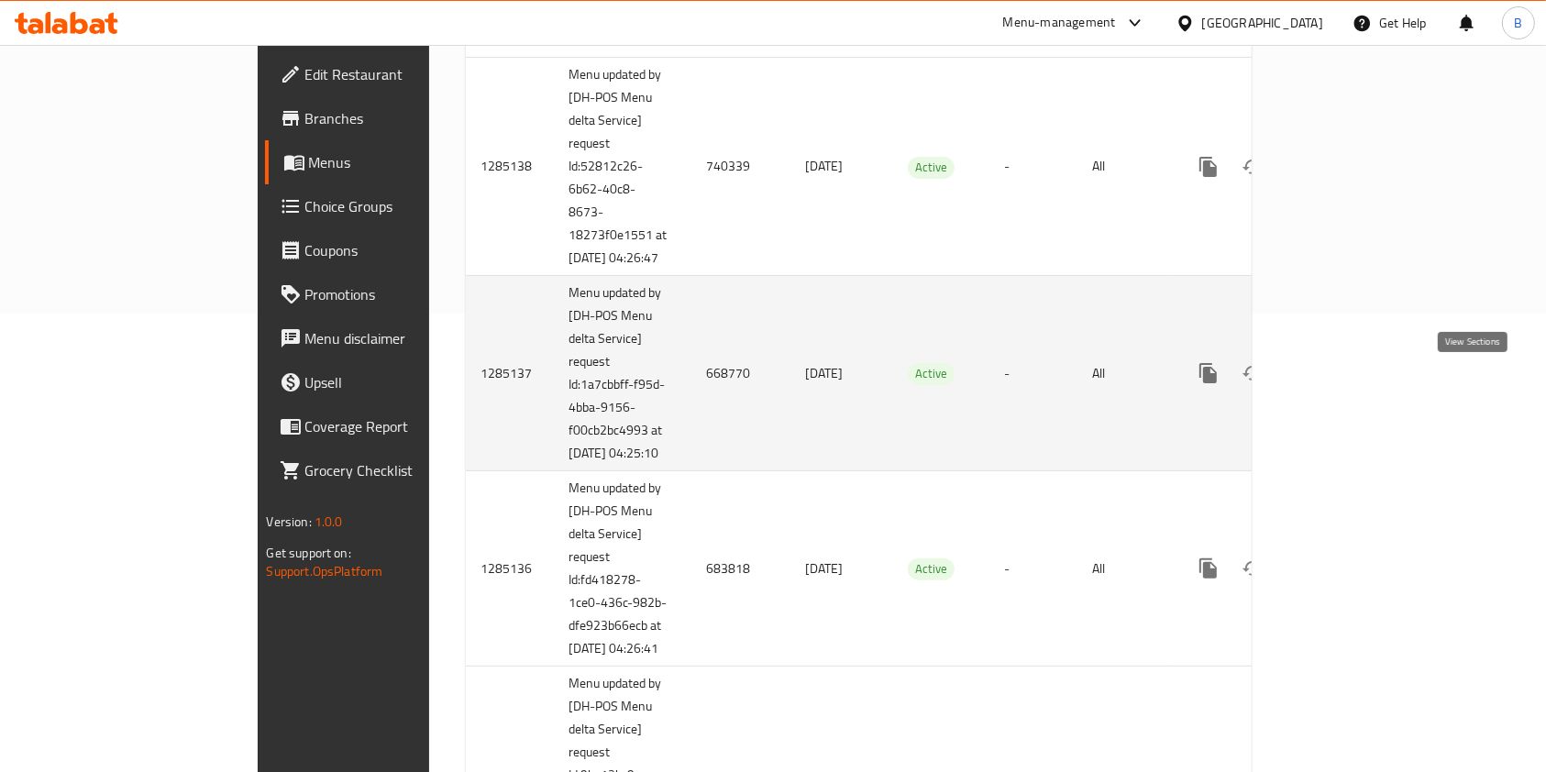
click at [1352, 384] on icon "enhanced table" at bounding box center [1341, 373] width 22 height 22
